Goal: Information Seeking & Learning: Learn about a topic

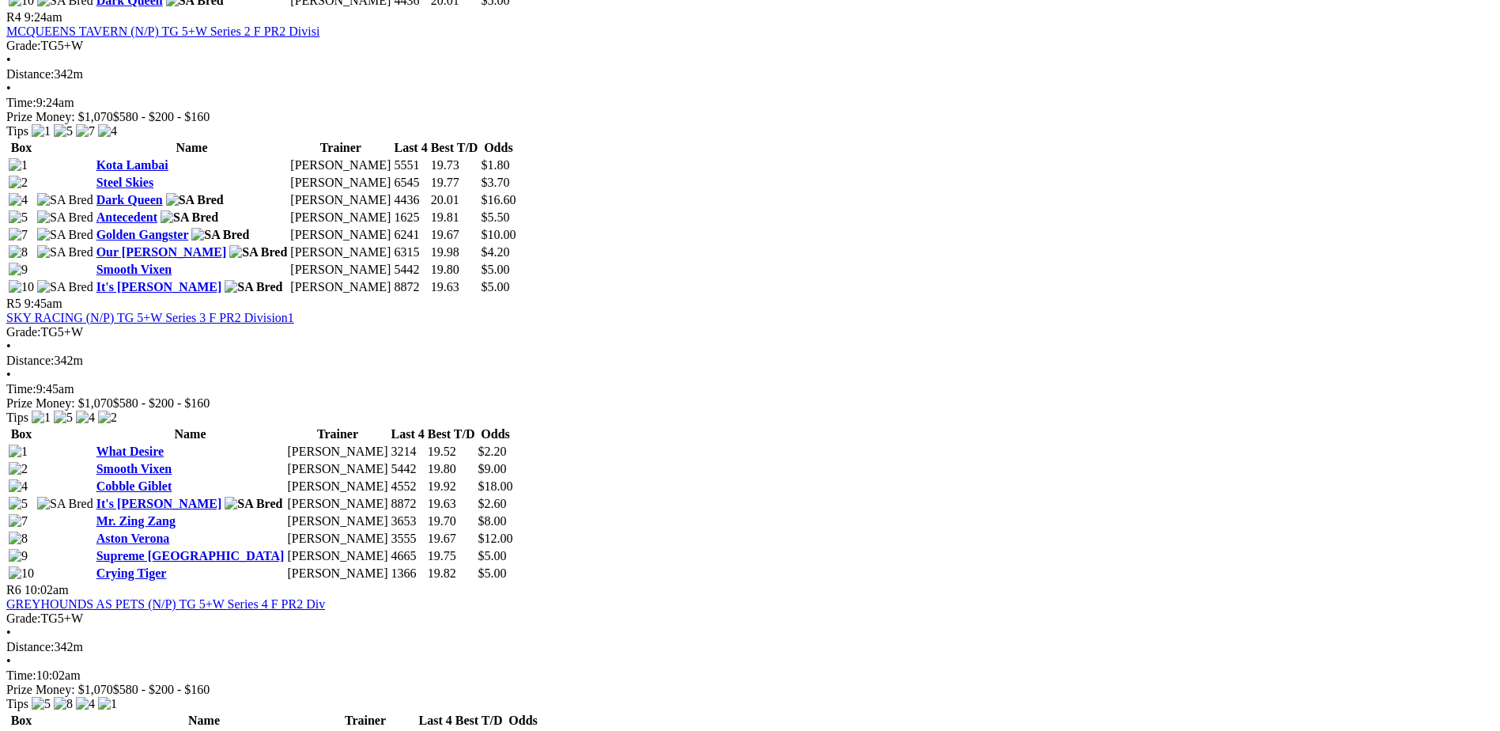
scroll to position [1897, 0]
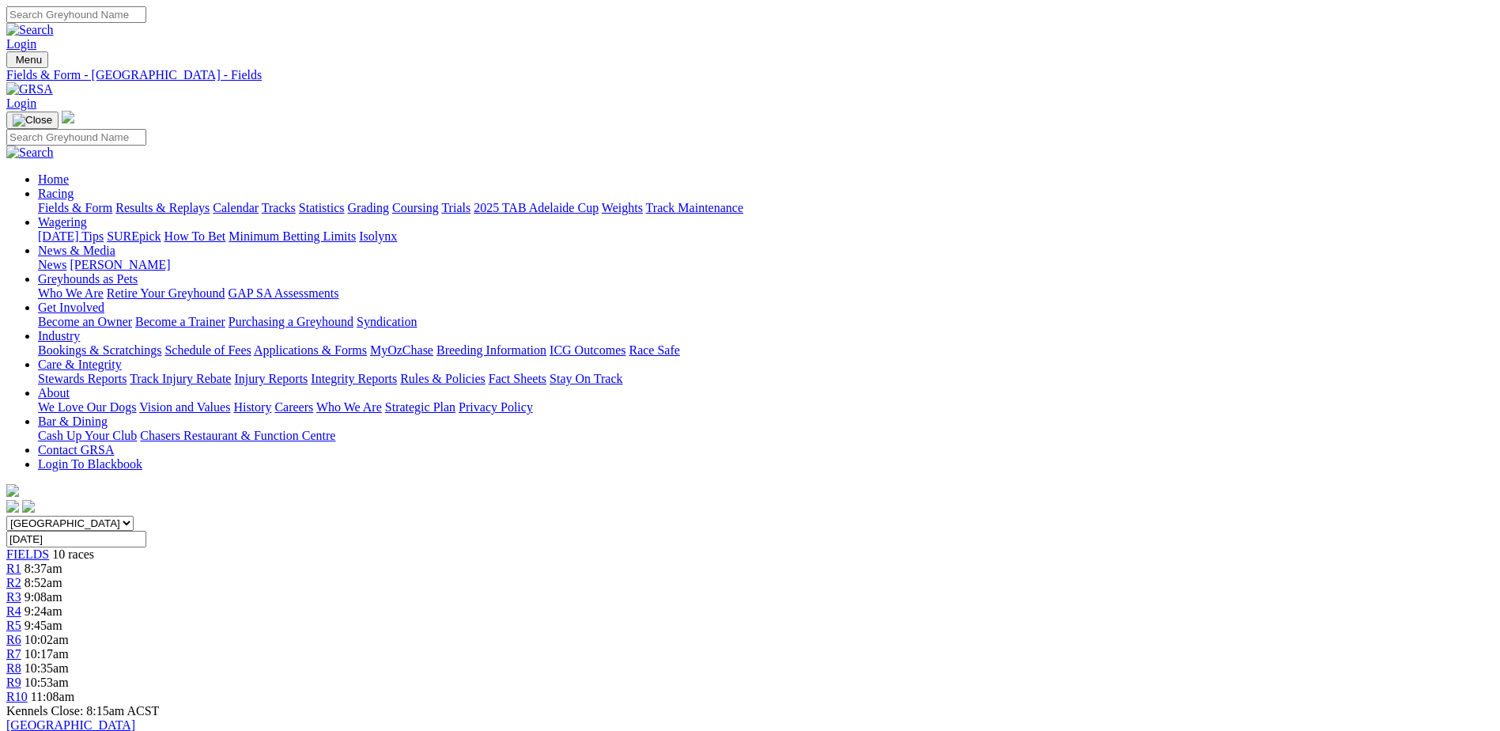
click at [170, 258] on link "[PERSON_NAME]" at bounding box center [120, 264] width 100 height 13
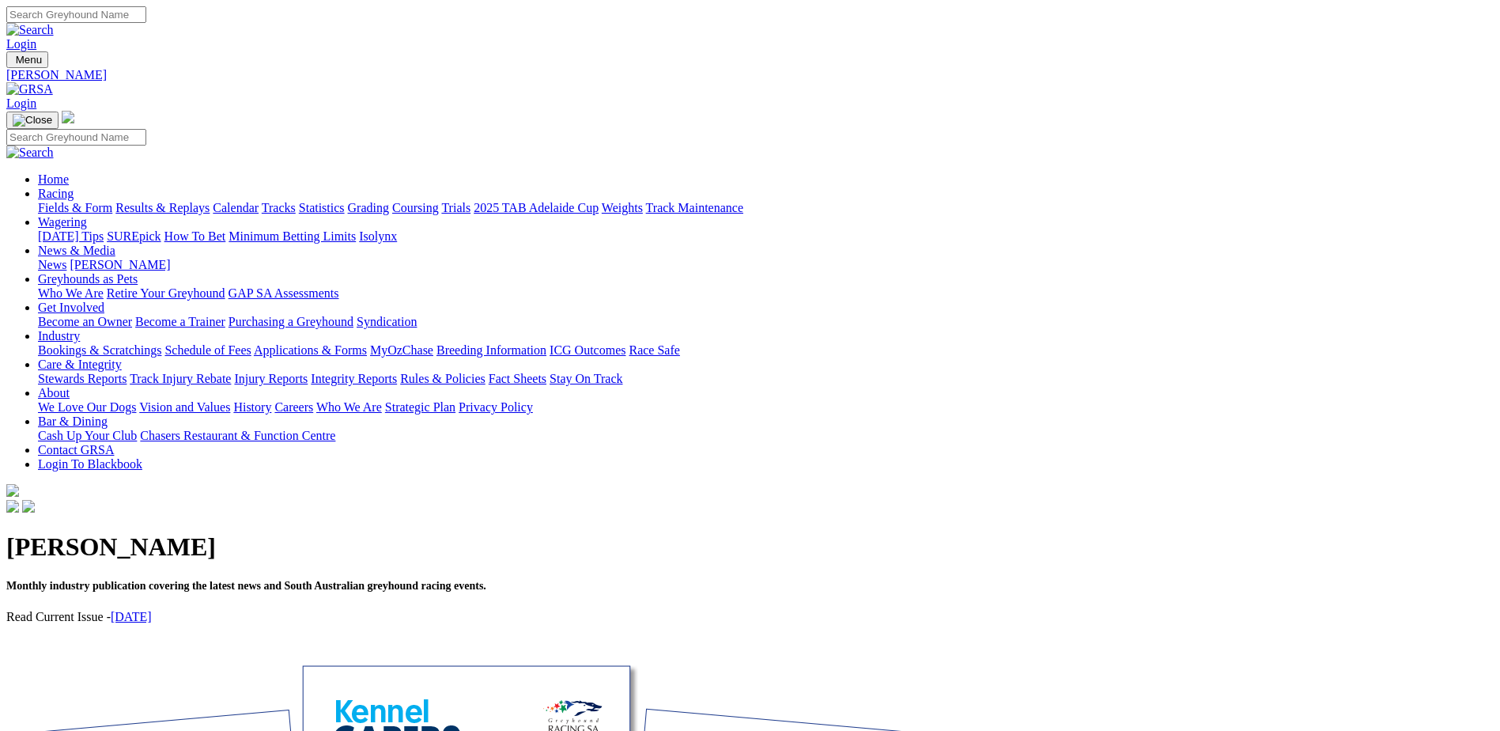
click at [152, 610] on link "September 2025" at bounding box center [131, 616] width 41 height 13
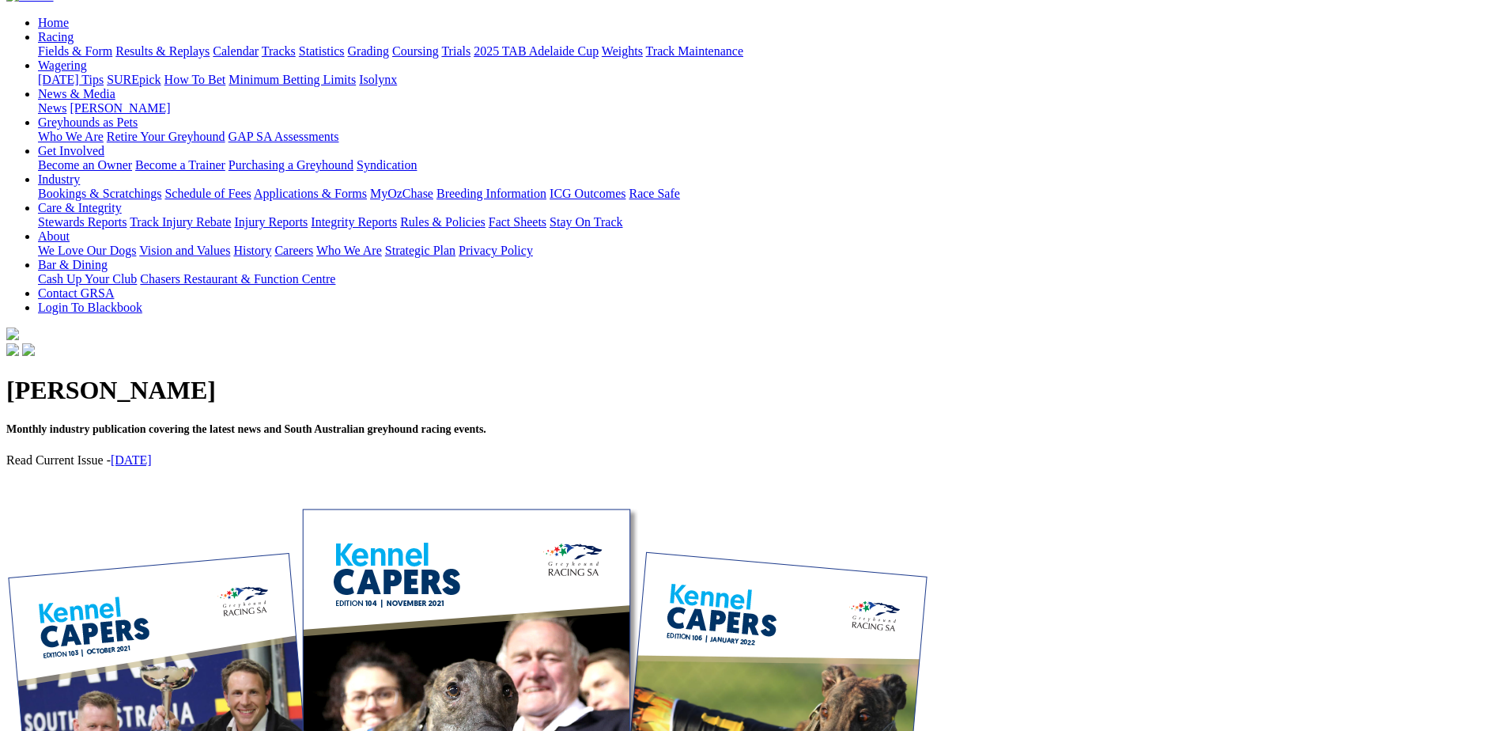
scroll to position [158, 0]
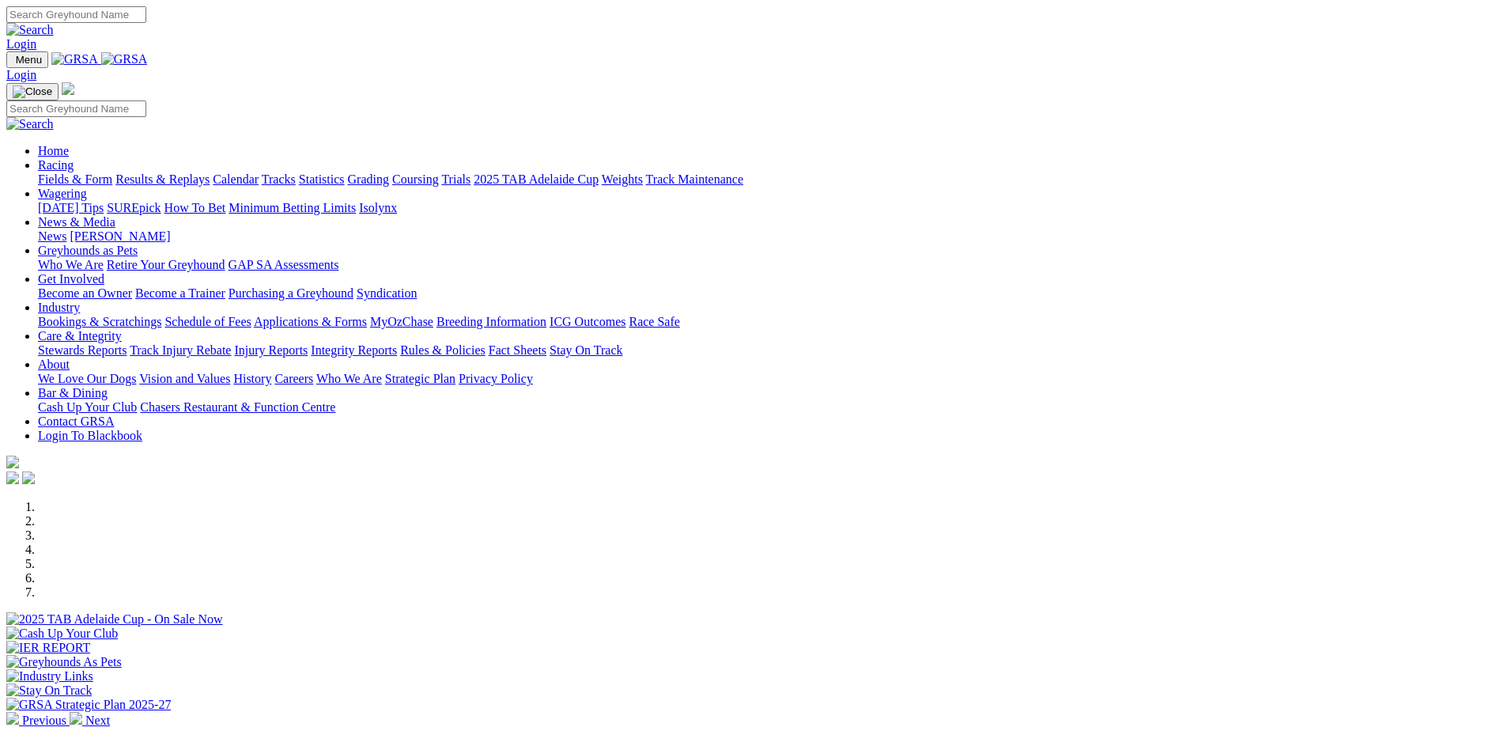
scroll to position [474, 0]
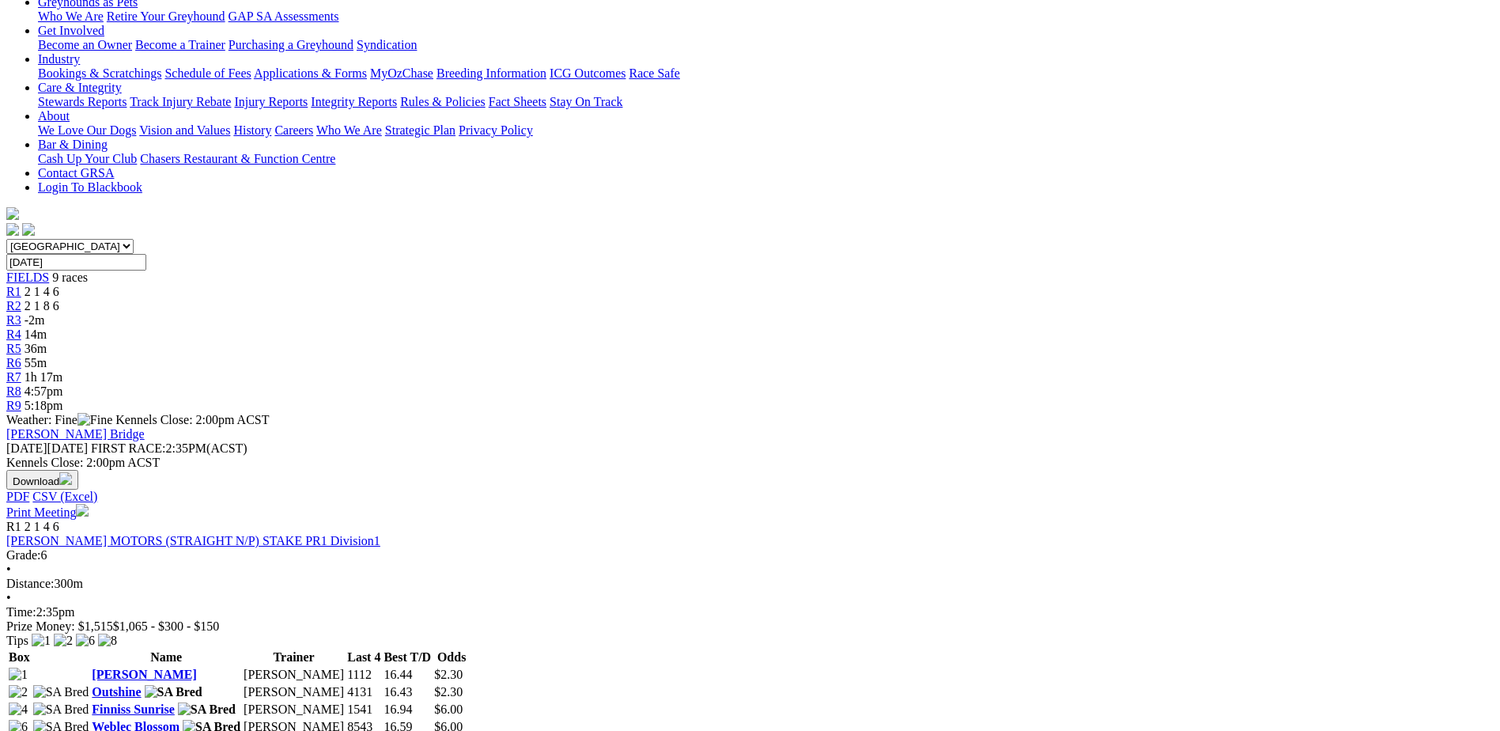
scroll to position [316, 0]
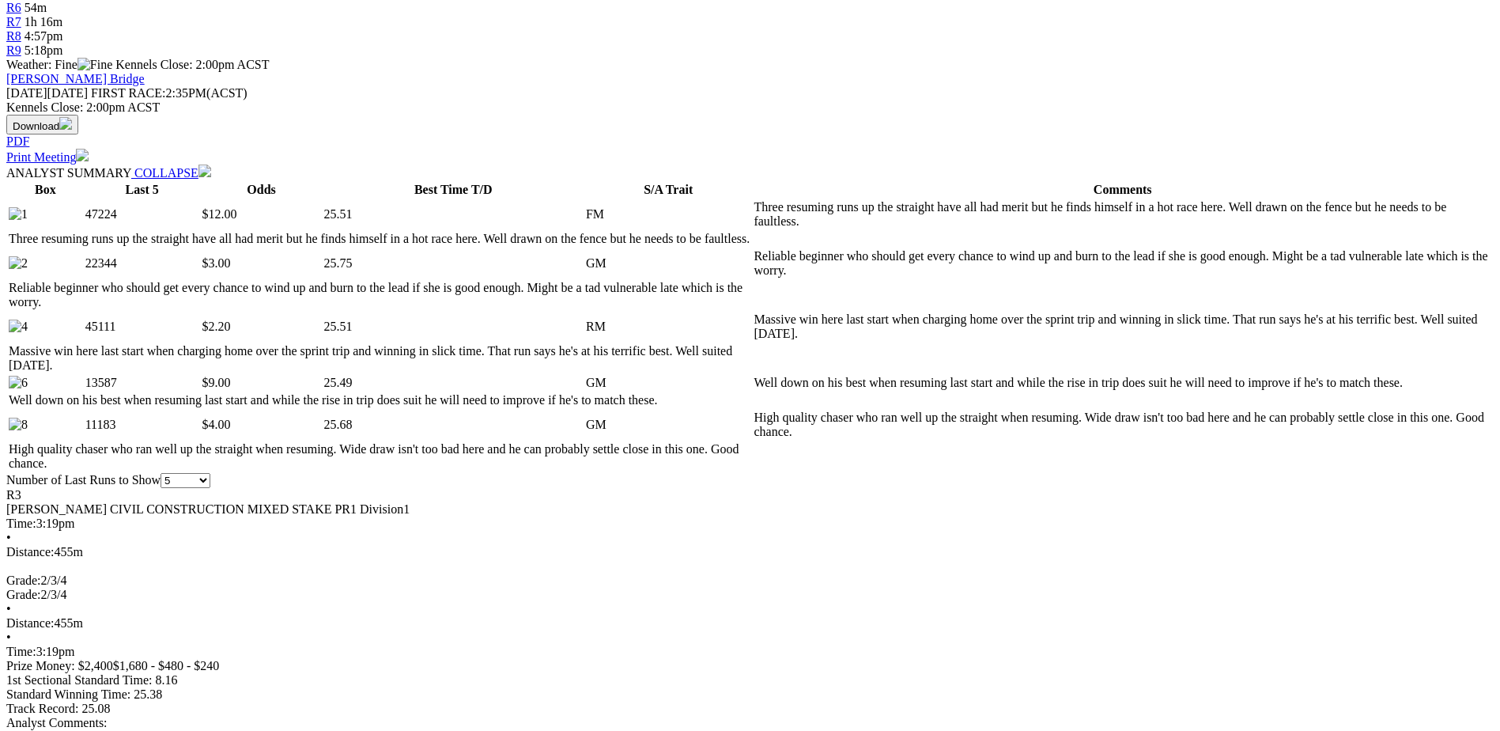
scroll to position [632, 0]
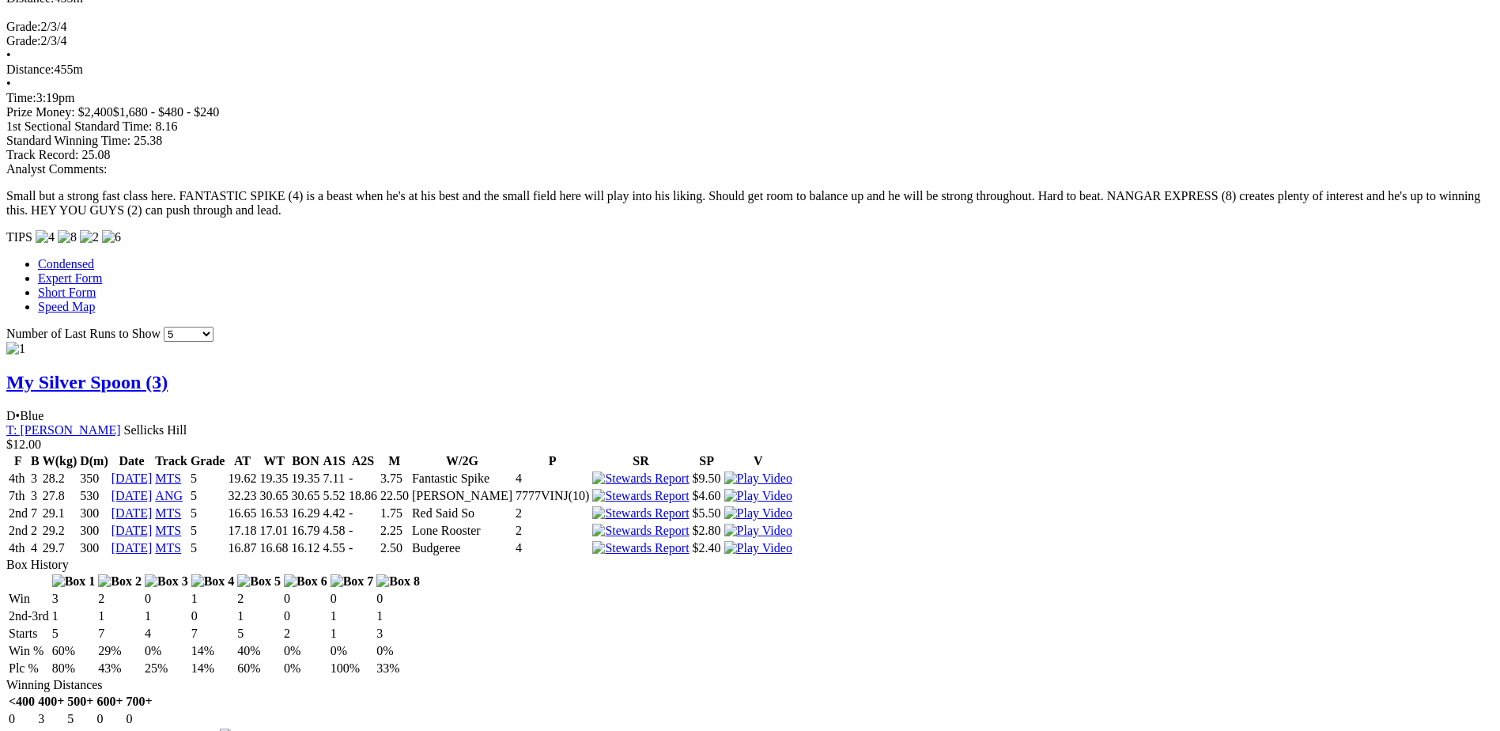
scroll to position [1186, 0]
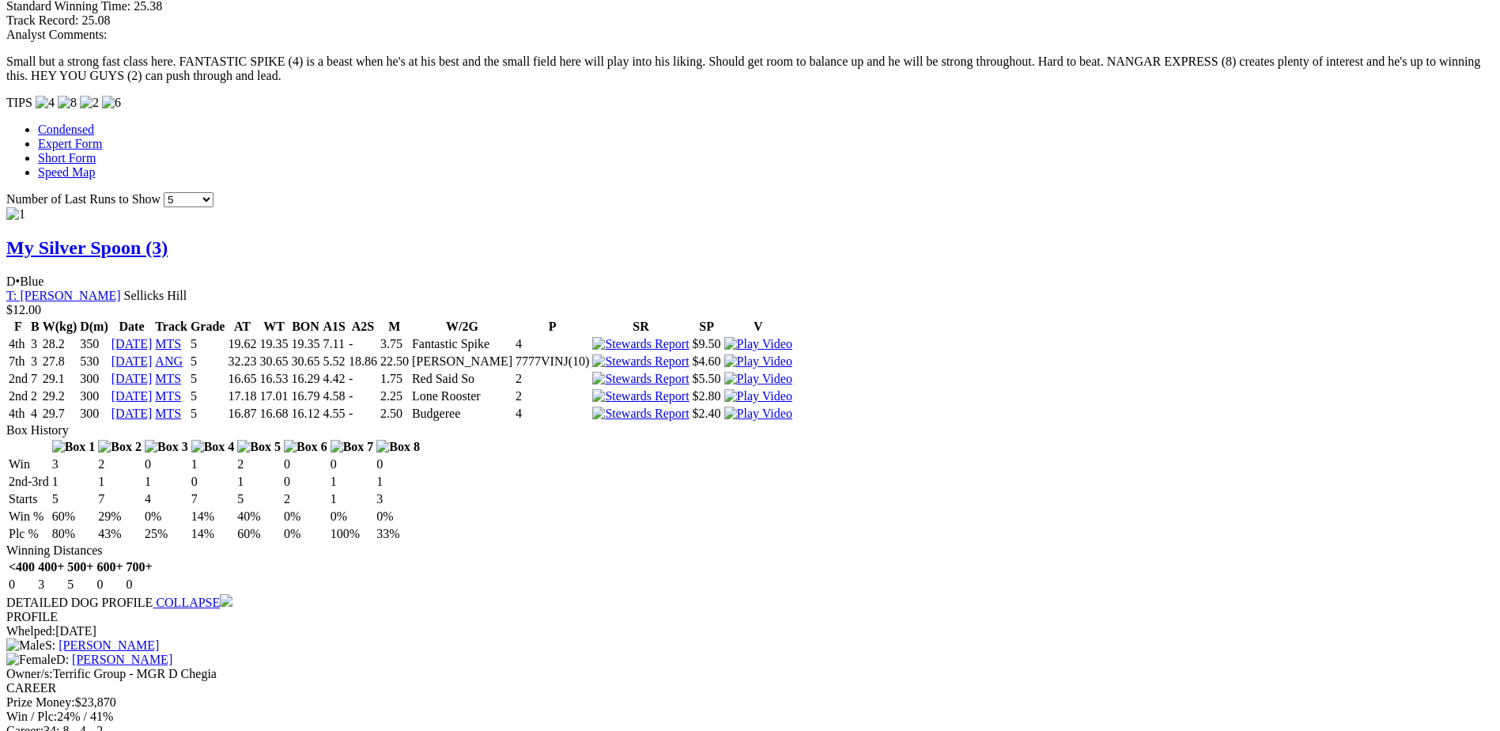
scroll to position [1344, 0]
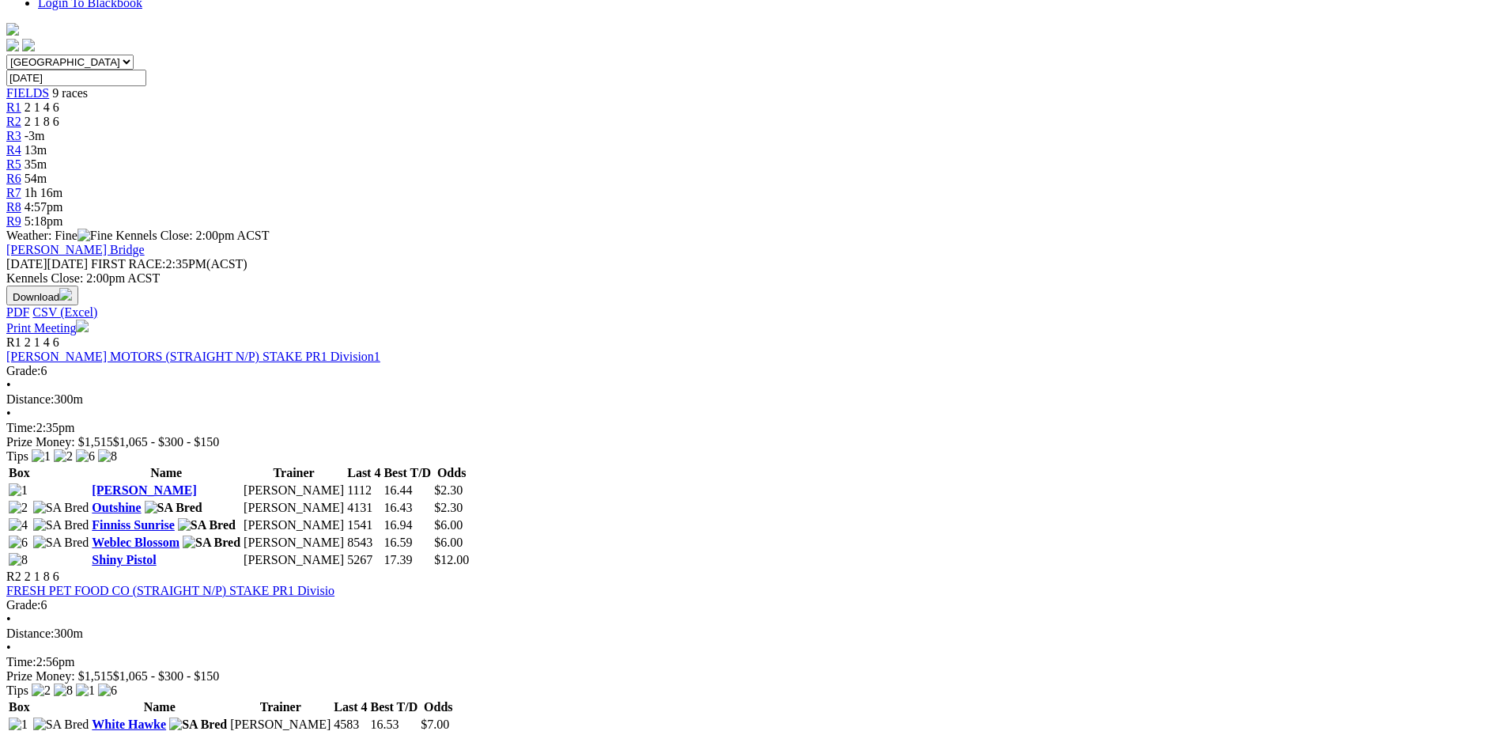
scroll to position [474, 0]
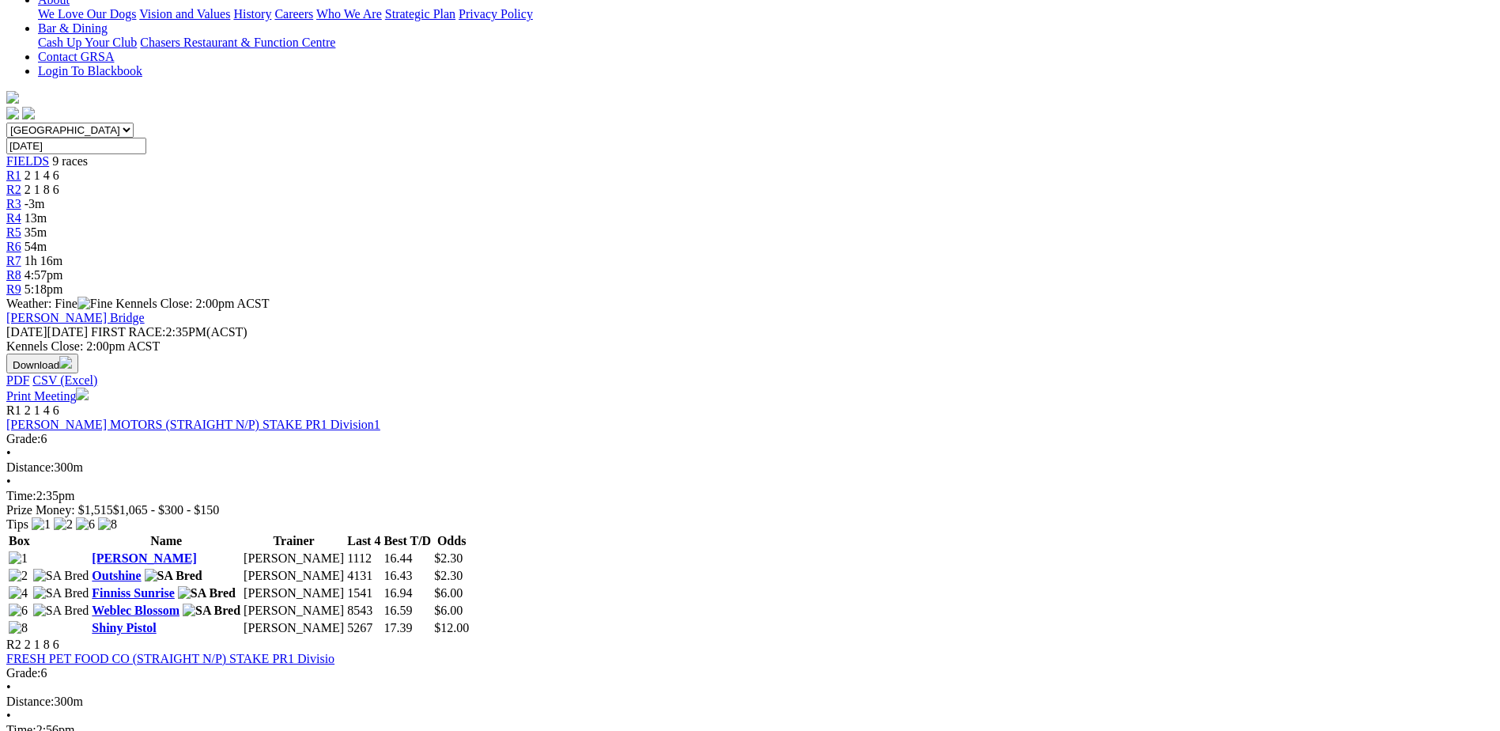
scroll to position [395, 0]
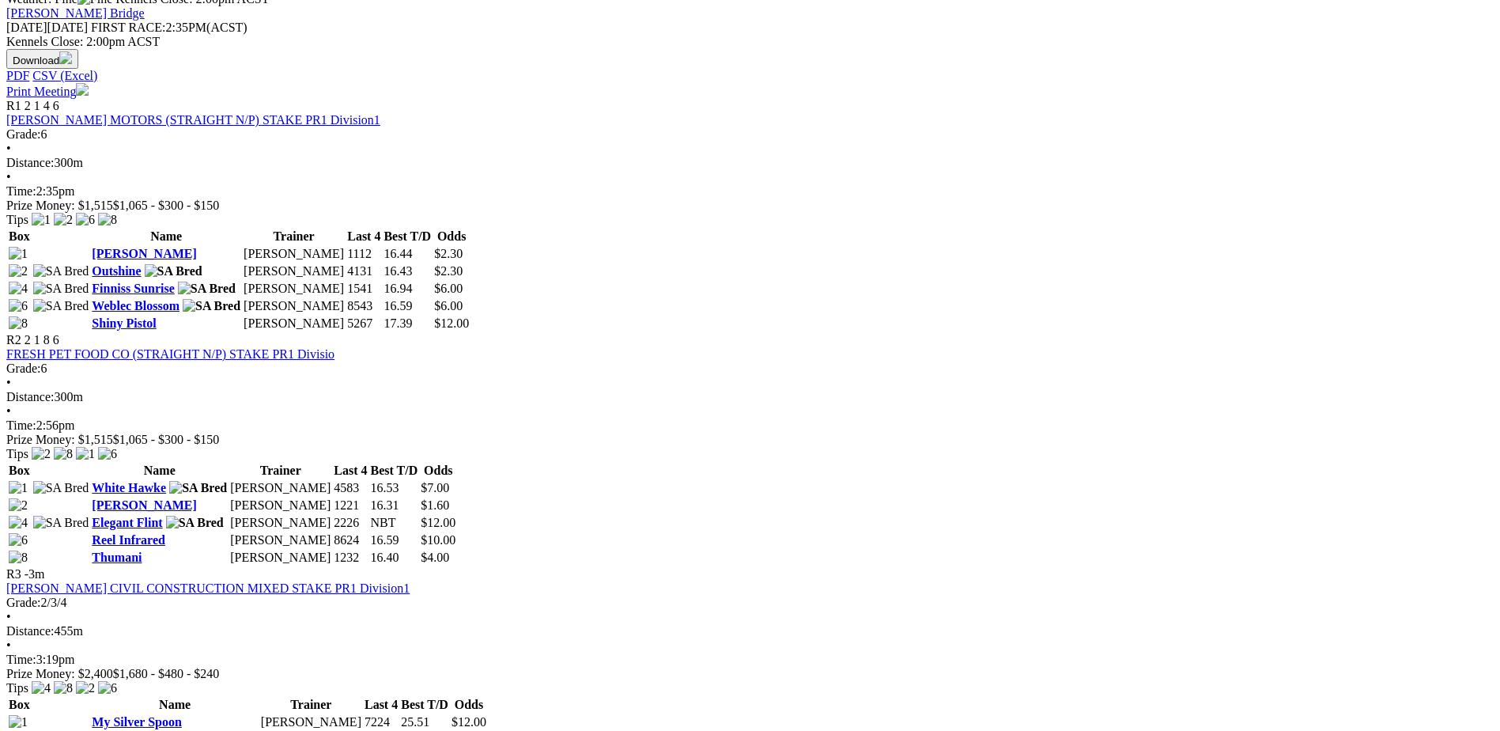
scroll to position [712, 0]
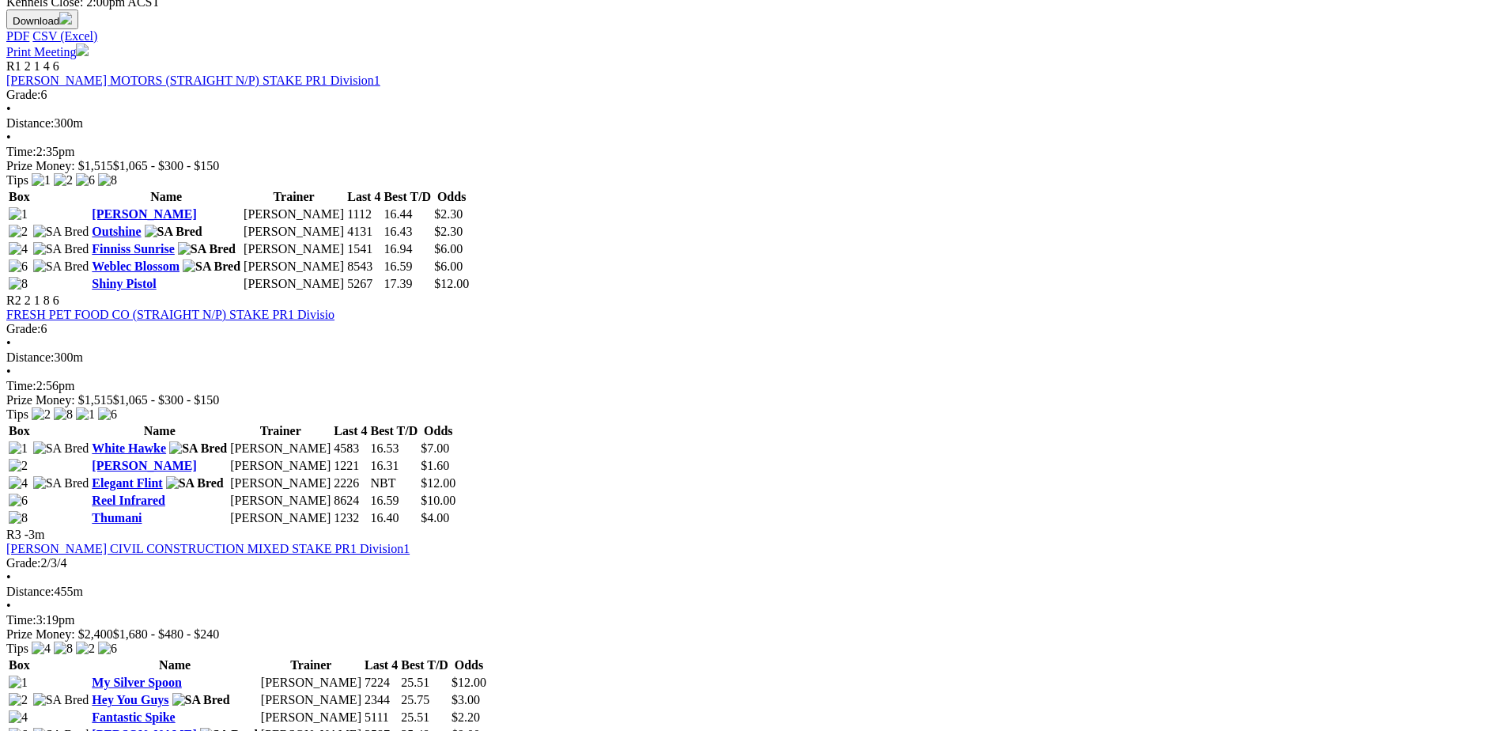
scroll to position [791, 0]
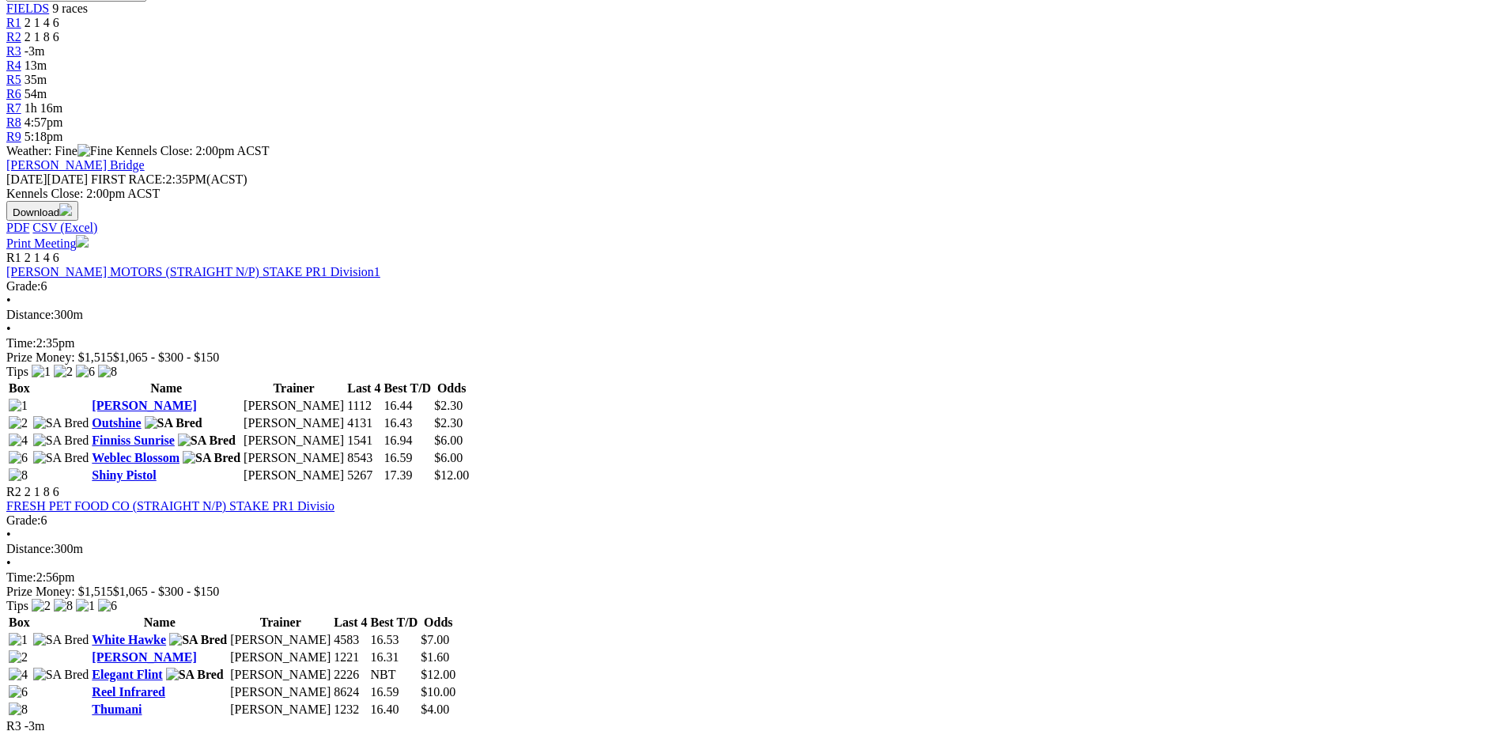
scroll to position [791, 0]
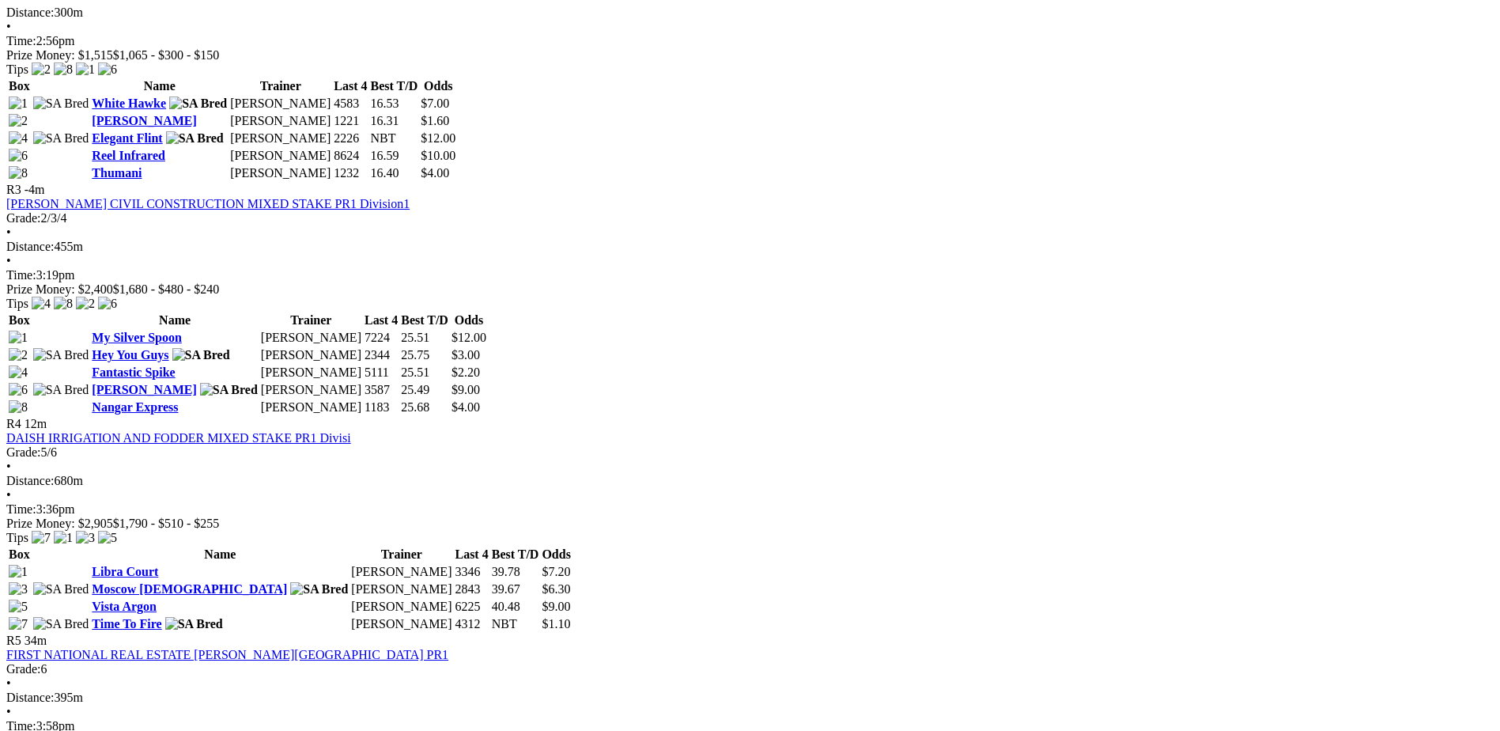
scroll to position [1107, 0]
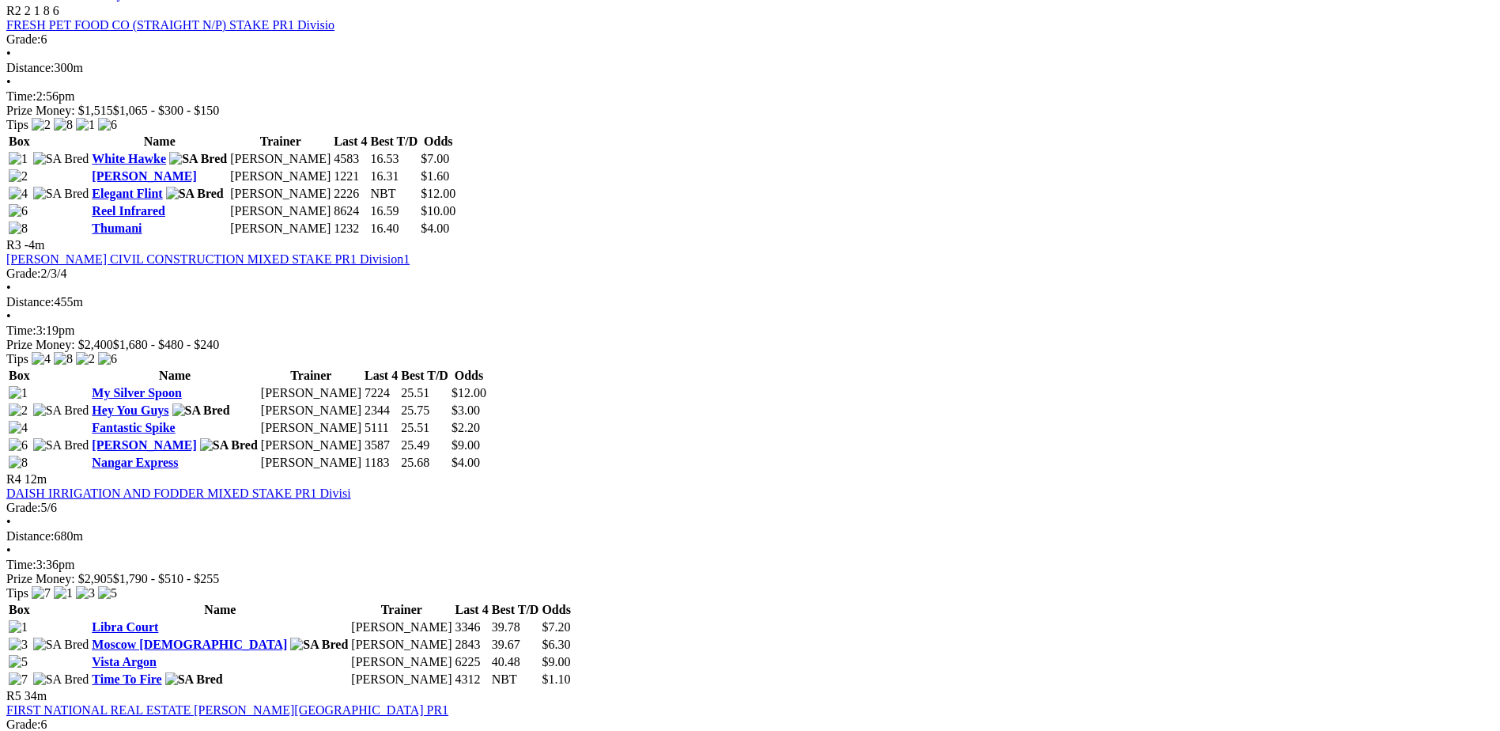
scroll to position [1028, 0]
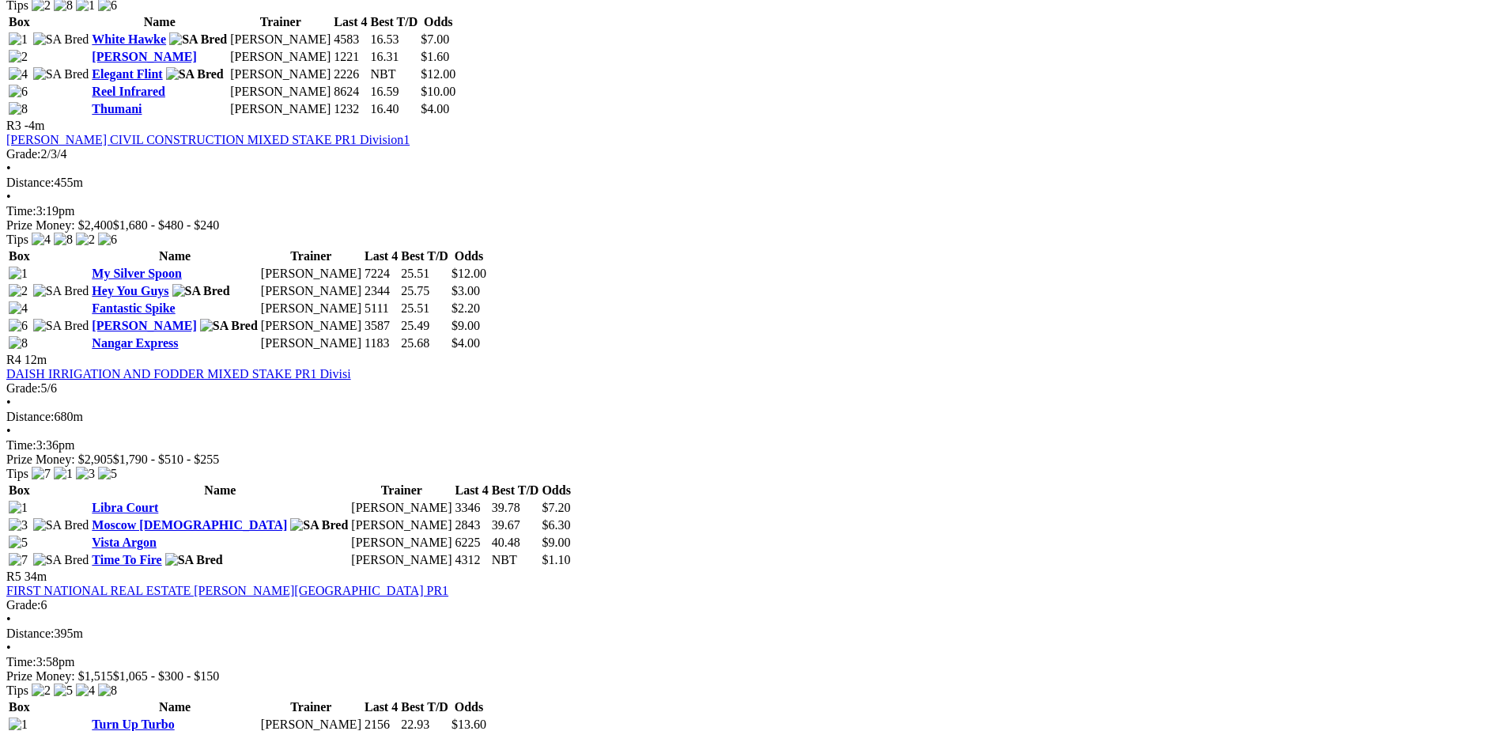
scroll to position [1107, 0]
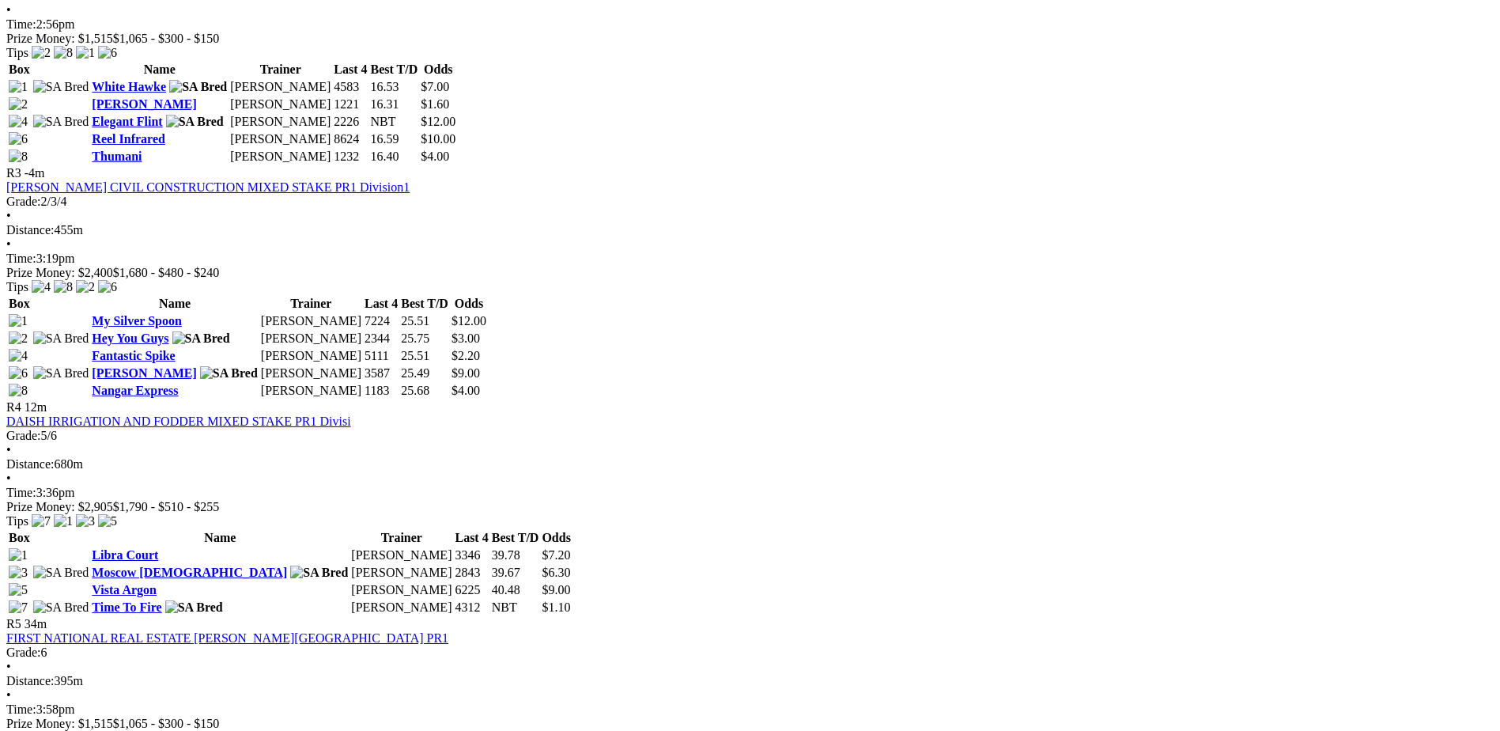
scroll to position [1107, 0]
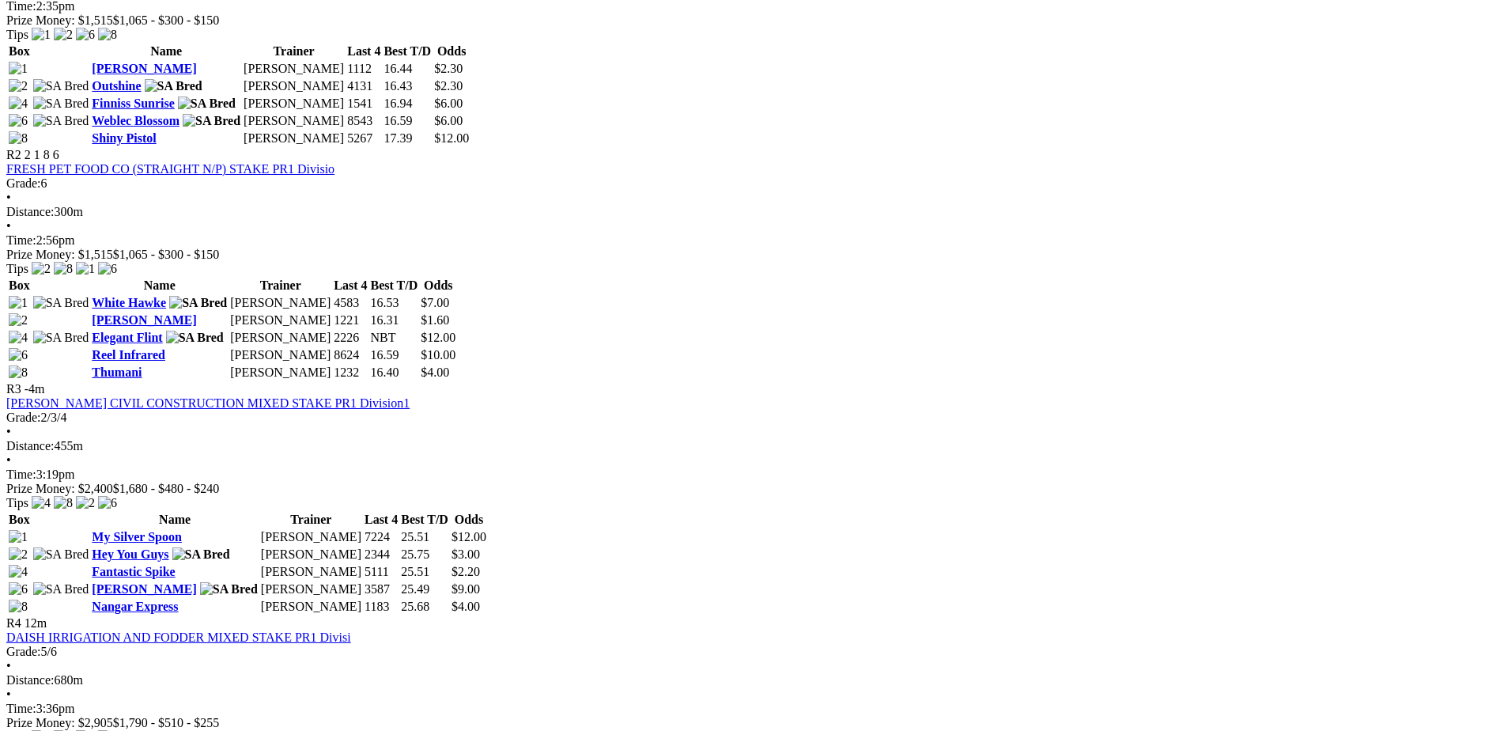
scroll to position [1107, 0]
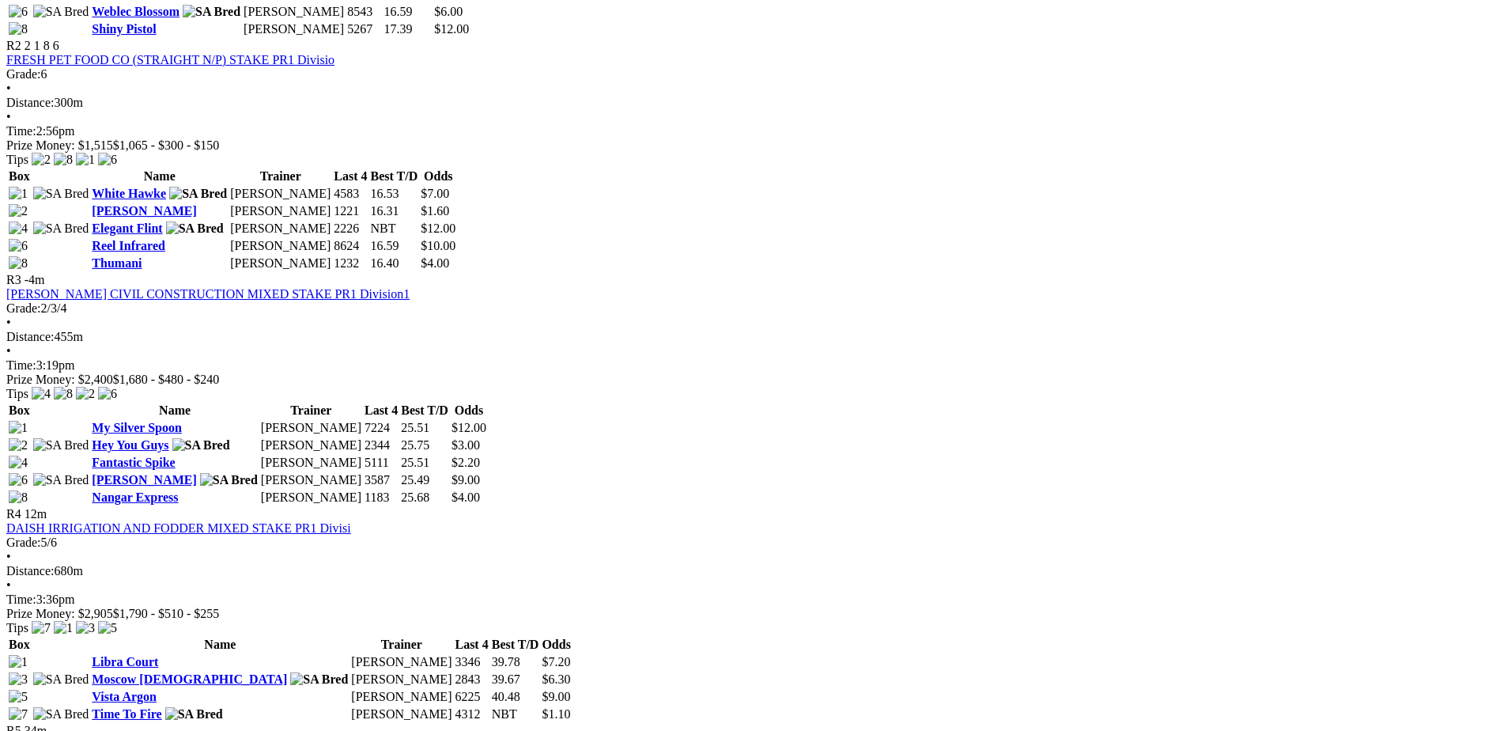
scroll to position [1107, 0]
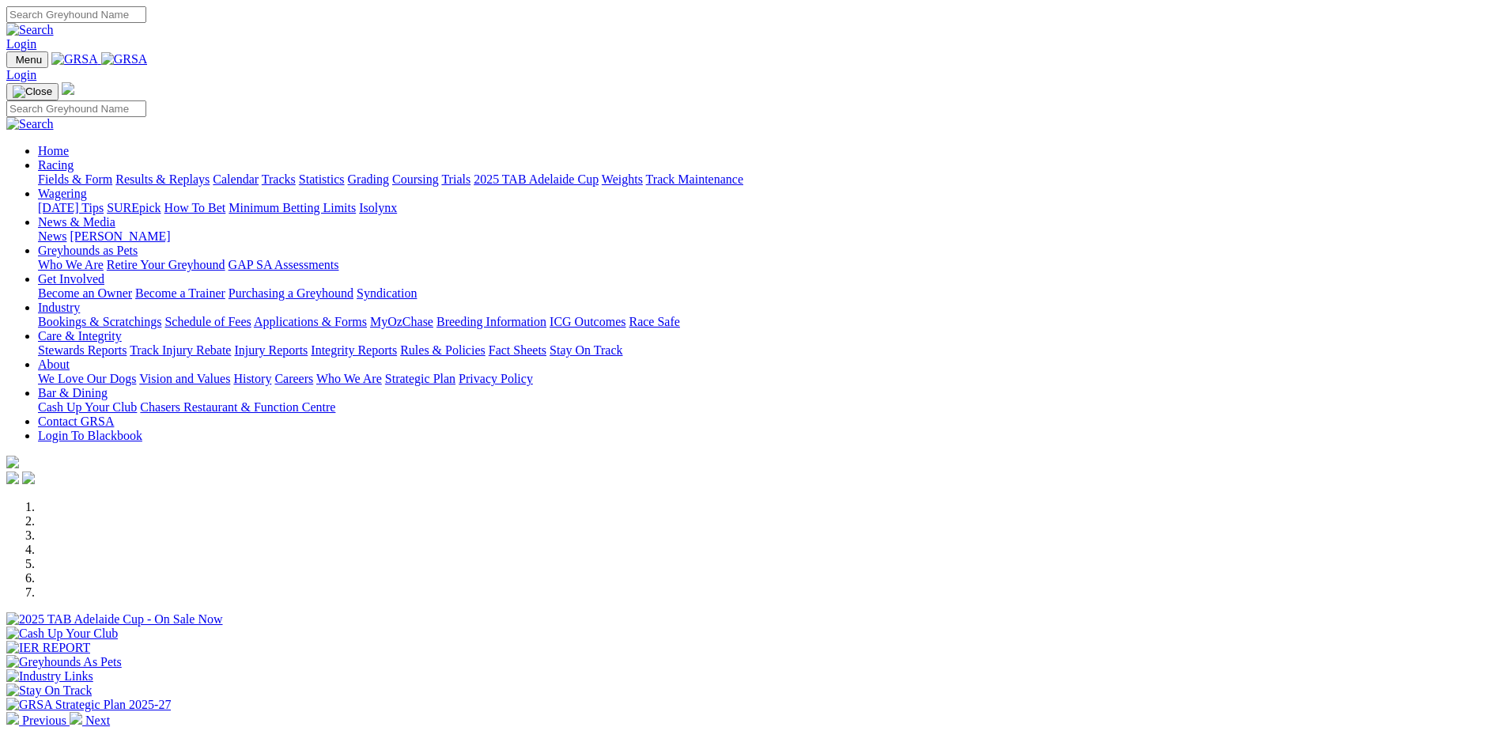
scroll to position [474, 0]
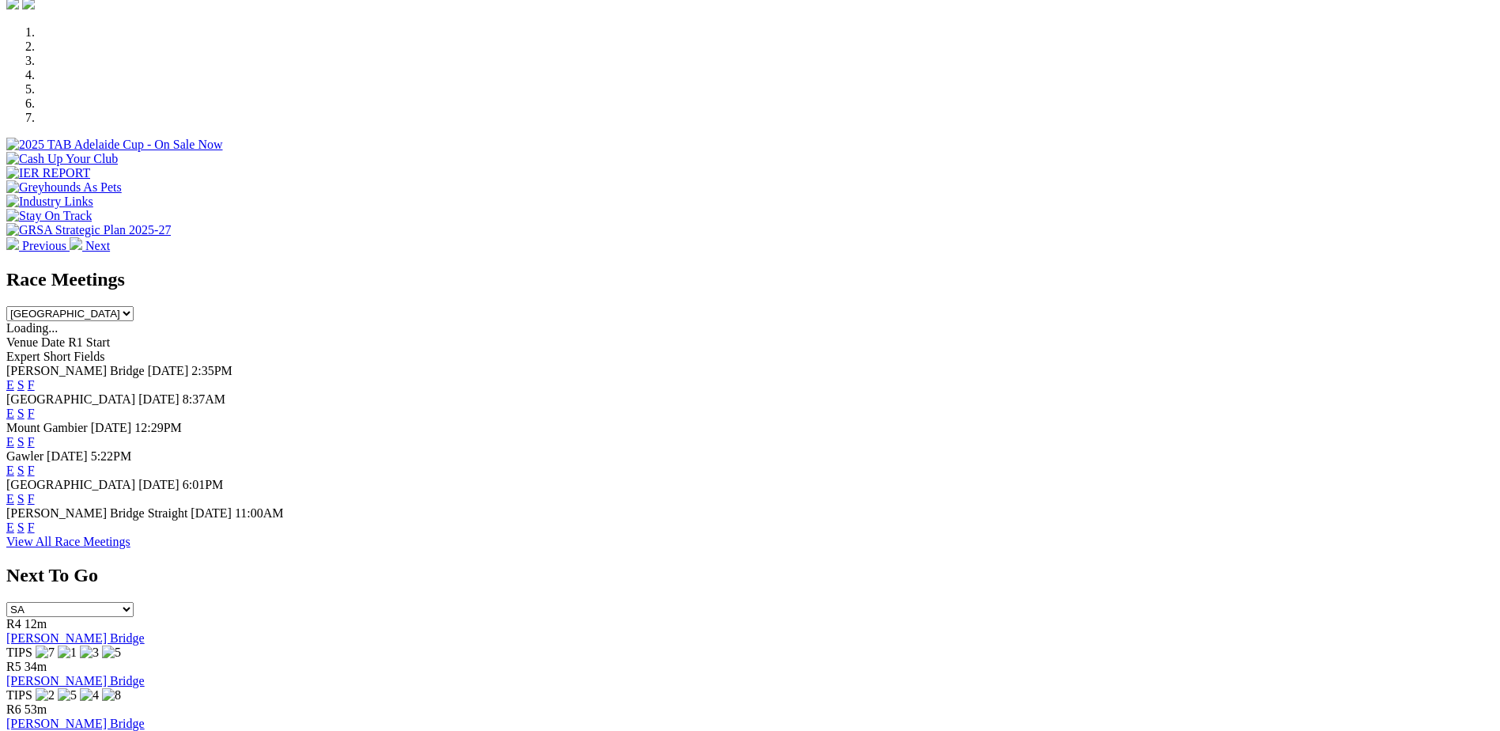
click at [35, 406] on link "F" at bounding box center [31, 412] width 7 height 13
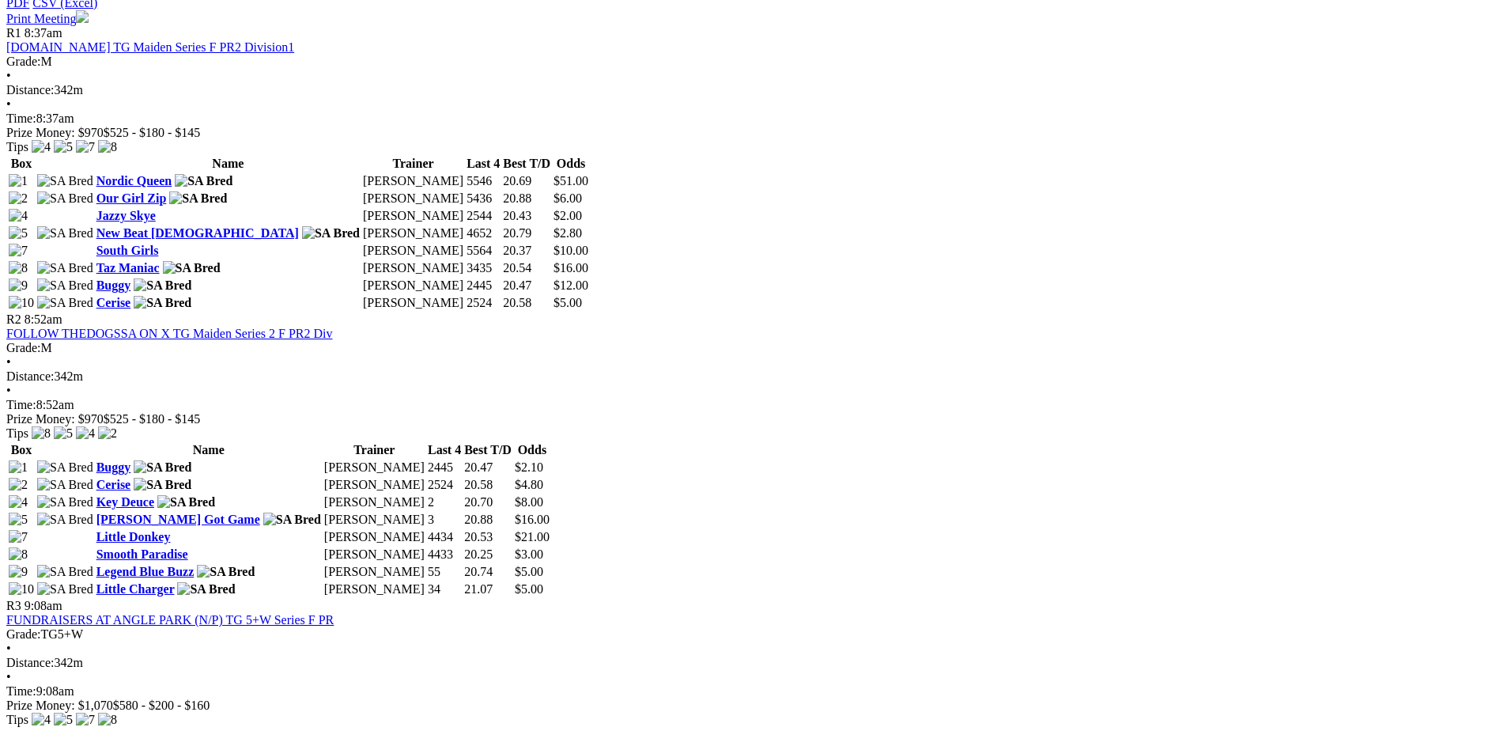
scroll to position [791, 0]
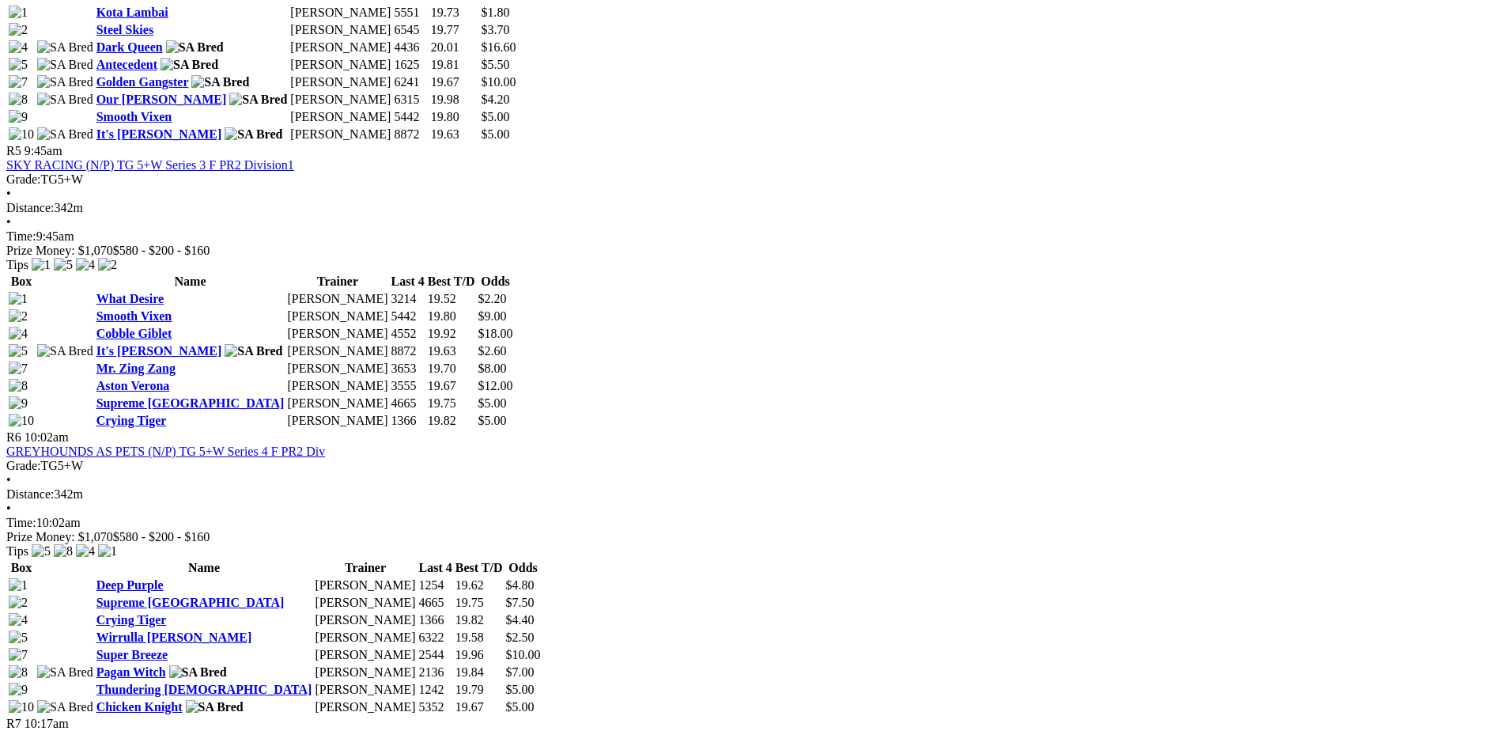
scroll to position [1897, 0]
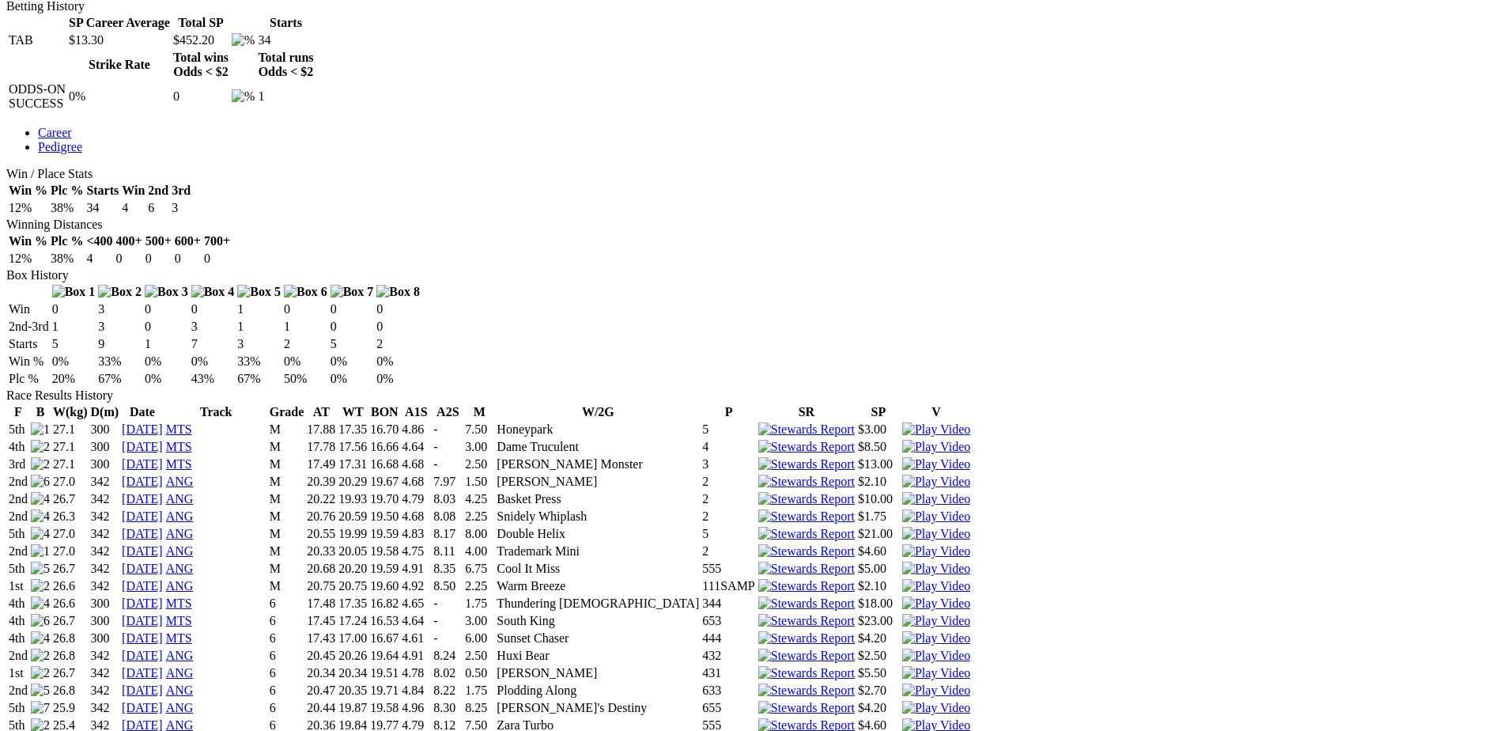
scroll to position [791, 0]
